Goal: Task Accomplishment & Management: Manage account settings

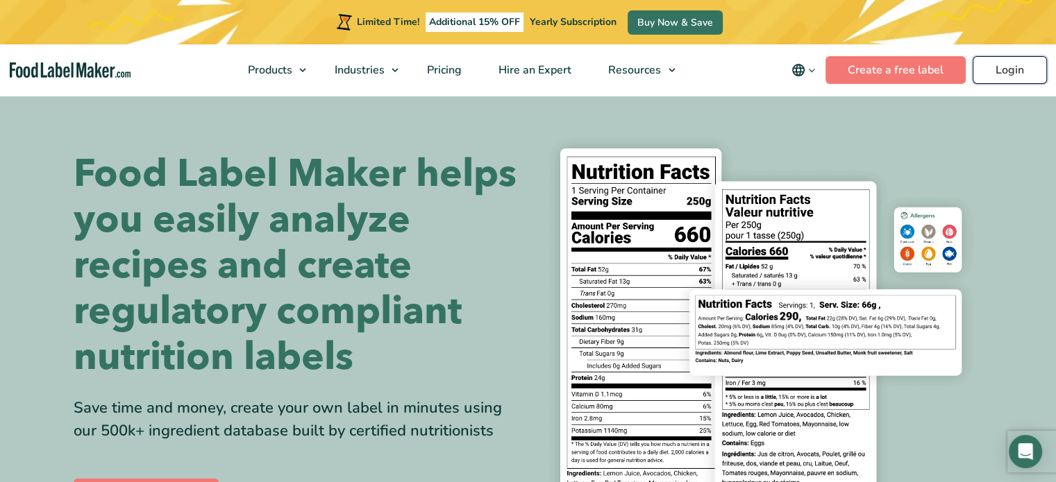
click at [997, 73] on link "Login" at bounding box center [1009, 70] width 74 height 28
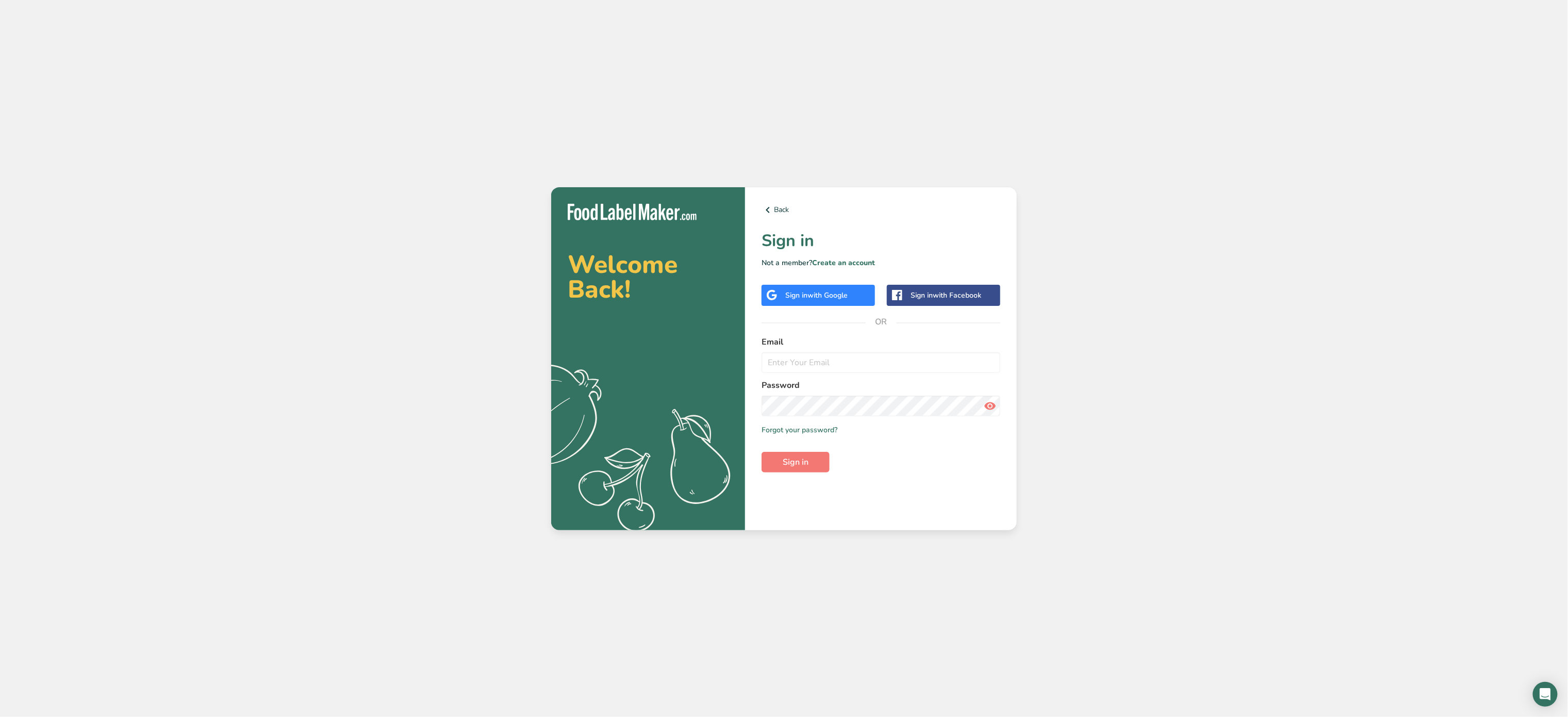
click at [1482, 108] on div "Welcome Back! .a{fill:#f5f3ed;} Back Sign in Not a member? Create an account Si…" at bounding box center [784, 358] width 1568 height 717
click at [813, 363] on input "email" at bounding box center [881, 363] width 239 height 21
type input "admin@olivedelicatessen.com"
